Goal: Register for event/course

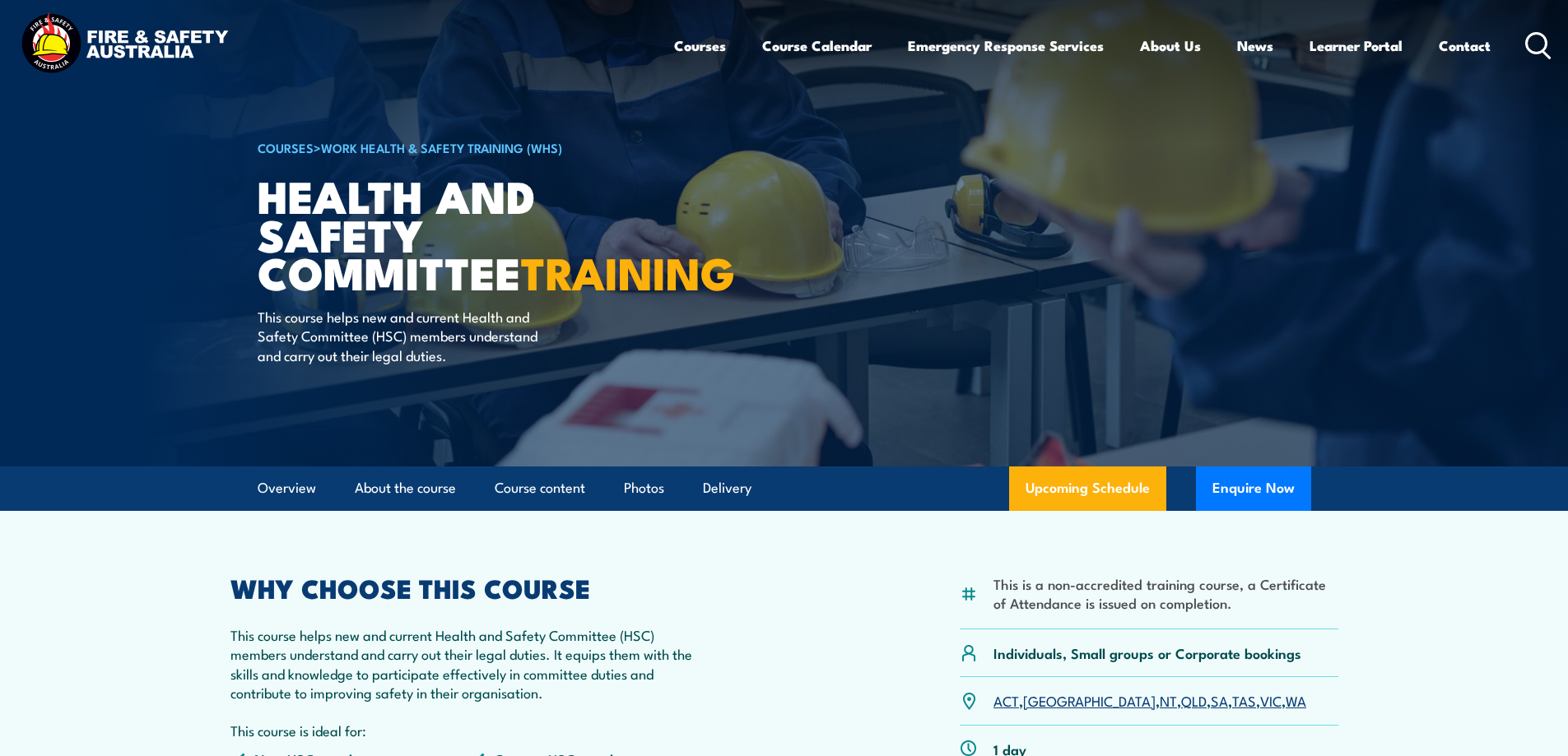
scroll to position [83, 0]
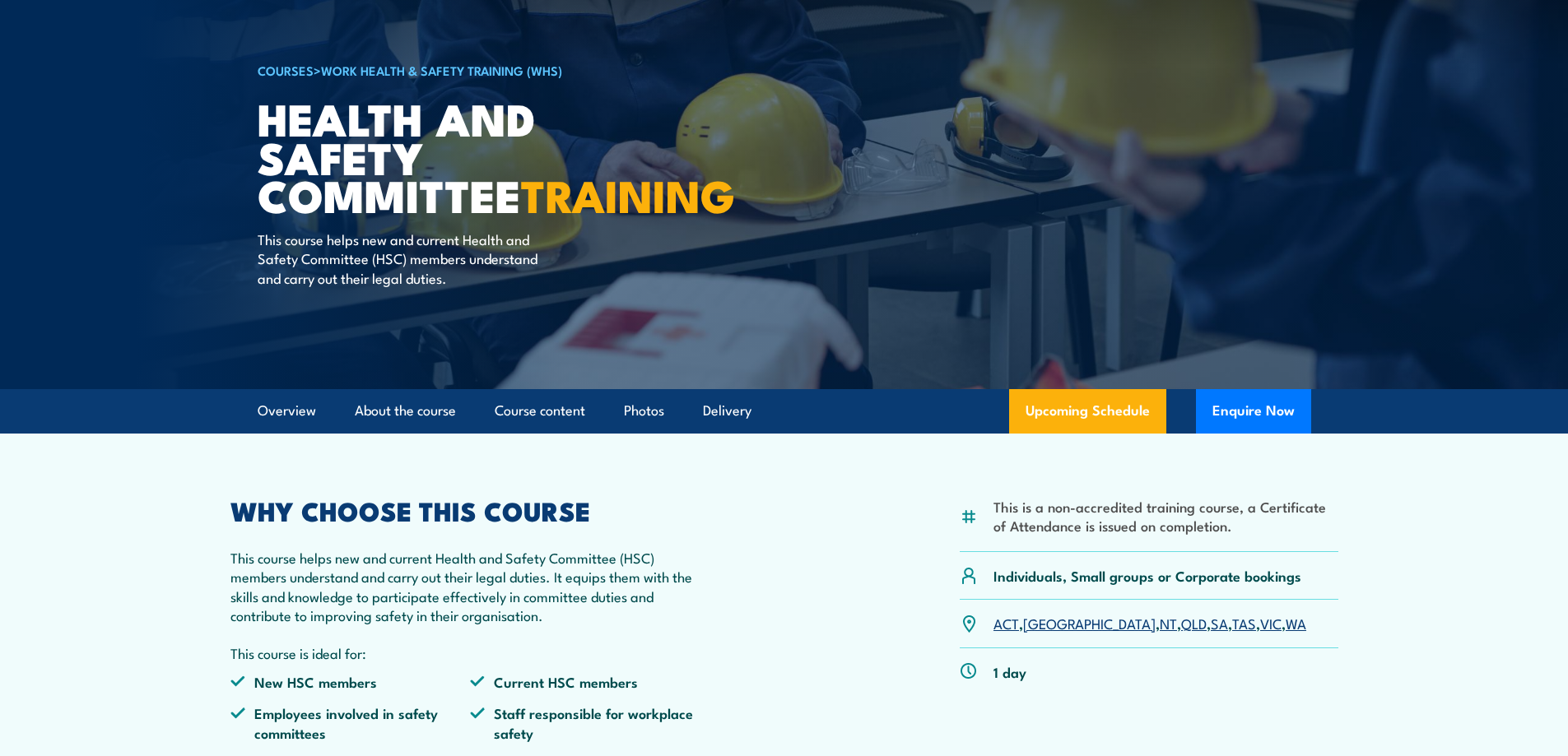
click at [1044, 624] on link "[GEOGRAPHIC_DATA]" at bounding box center [1089, 624] width 132 height 20
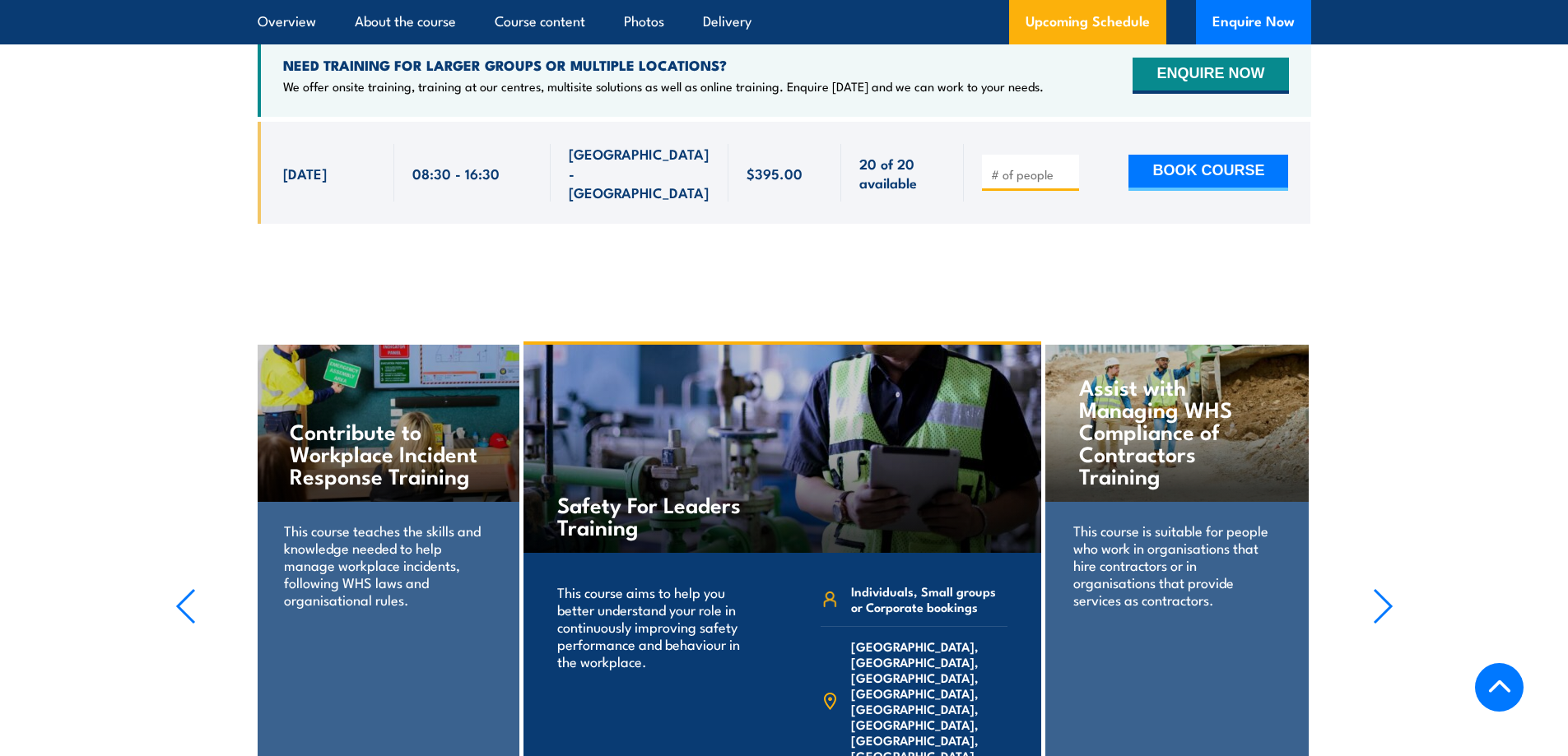
scroll to position [2862, 0]
